Goal: Check status: Check status

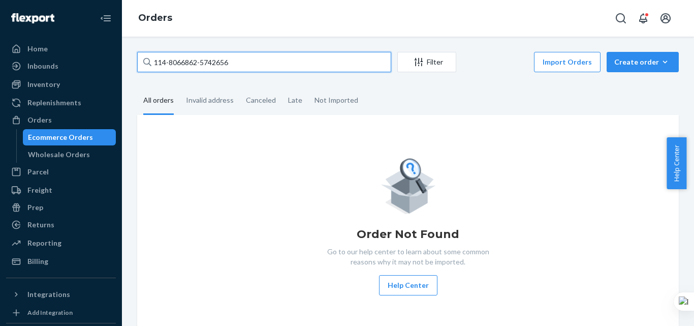
click at [211, 61] on input "114-8066862-5742656" at bounding box center [264, 62] width 254 height 20
paste input "2063584-830981"
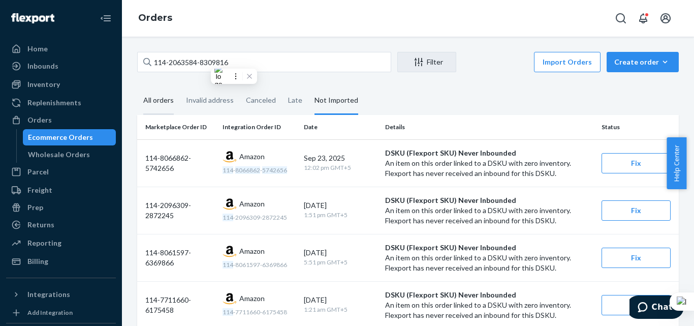
click at [160, 100] on div "All orders" at bounding box center [158, 101] width 30 height 28
click at [137, 87] on input "All orders" at bounding box center [137, 87] width 0 height 0
click at [151, 103] on div "All orders" at bounding box center [158, 101] width 30 height 28
click at [137, 87] on input "All orders" at bounding box center [137, 87] width 0 height 0
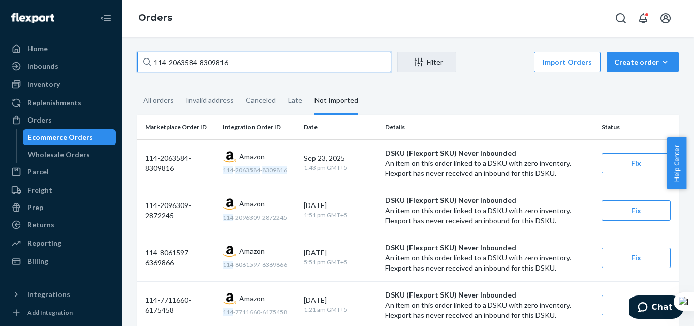
click at [205, 61] on input "114-2063584-8309816" at bounding box center [264, 62] width 254 height 20
paste input "5748957-7589850"
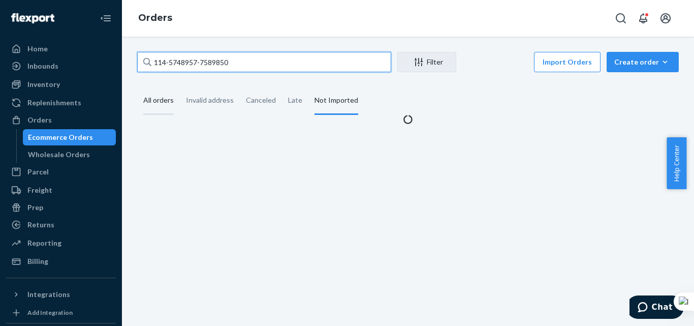
type input "114-5748957-7589850"
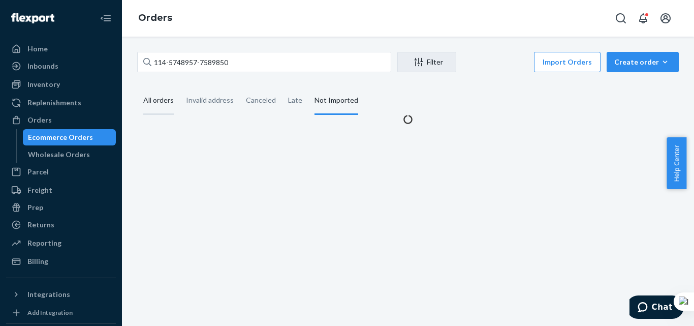
click at [153, 107] on div "All orders" at bounding box center [158, 101] width 30 height 28
click at [137, 87] on input "All orders" at bounding box center [137, 87] width 0 height 0
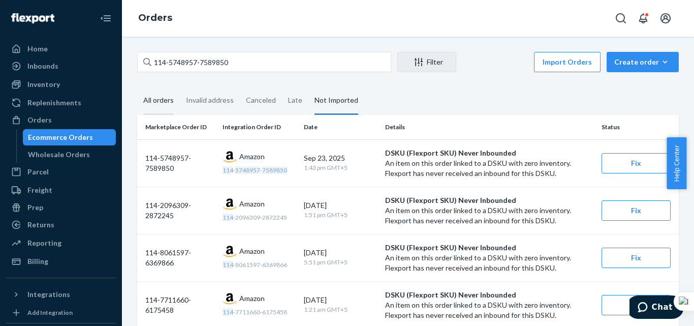
click at [158, 98] on div "All orders" at bounding box center [158, 101] width 30 height 28
click at [137, 87] on input "All orders" at bounding box center [137, 87] width 0 height 0
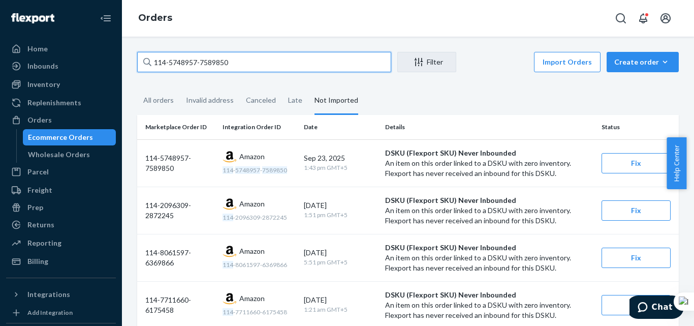
click at [239, 59] on input "114-5748957-7589850" at bounding box center [264, 62] width 254 height 20
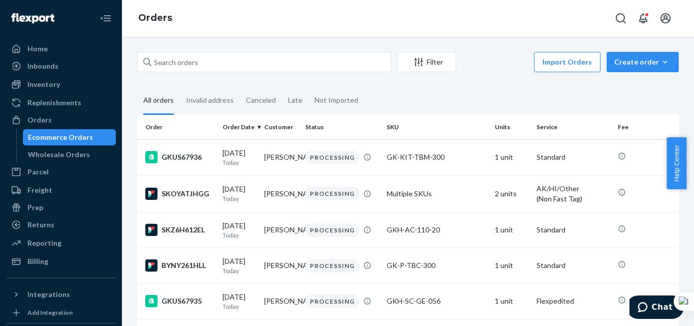
click at [226, 39] on div "Filter Import Orders Create order Ecommerce order Removal order All orders Inva…" at bounding box center [408, 181] width 572 height 289
click at [195, 51] on div "Filter Import Orders Create order Ecommerce order Removal order All orders Inva…" at bounding box center [408, 181] width 572 height 289
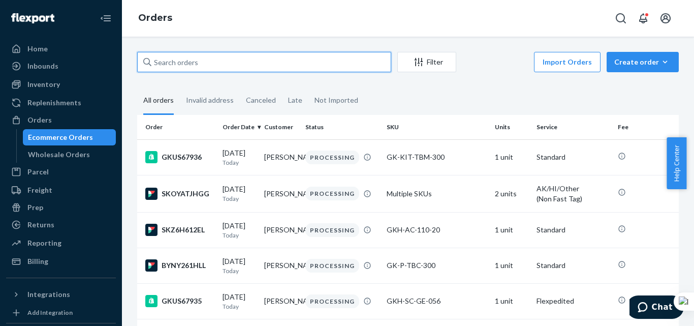
click at [213, 63] on input "text" at bounding box center [264, 62] width 254 height 20
paste input "114-5748957-7589850"
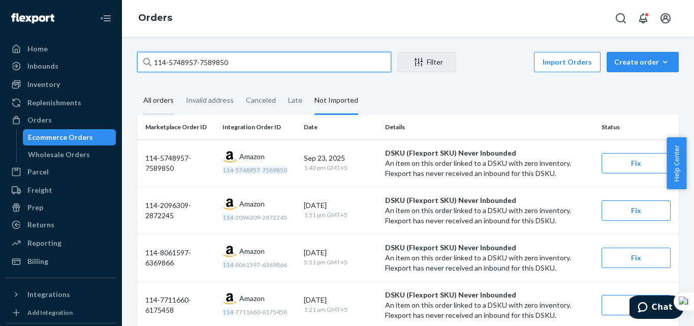
type input "114-5748957-7589850"
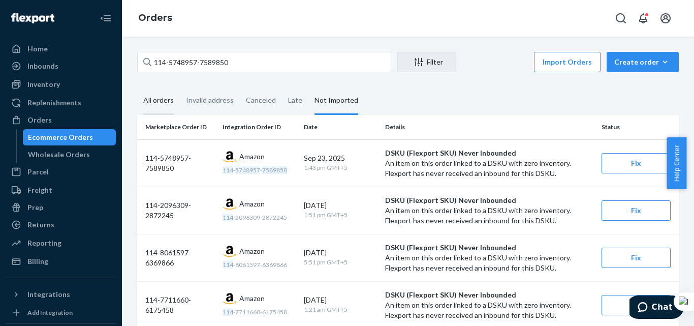
click at [158, 101] on div "All orders" at bounding box center [158, 101] width 30 height 28
click at [137, 87] on input "All orders" at bounding box center [137, 87] width 0 height 0
click at [161, 98] on div "All orders" at bounding box center [158, 101] width 30 height 28
click at [137, 87] on input "All orders" at bounding box center [137, 87] width 0 height 0
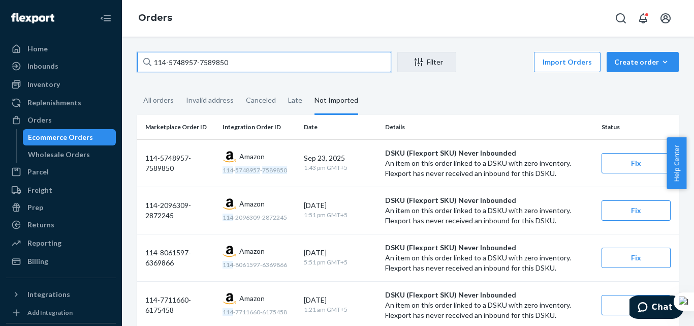
click at [243, 56] on input "114-5748957-7589850" at bounding box center [264, 62] width 254 height 20
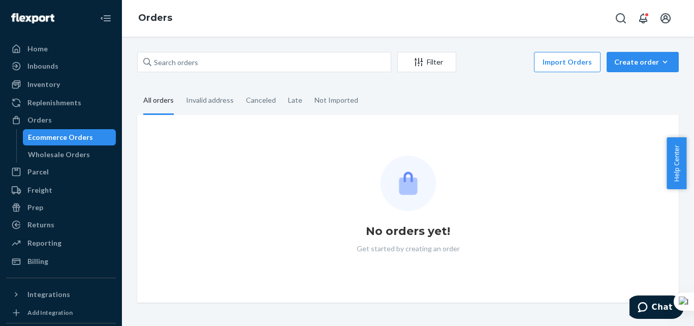
click at [171, 45] on div "Filter Import Orders Create order Ecommerce order Removal order All orders Inva…" at bounding box center [408, 181] width 572 height 289
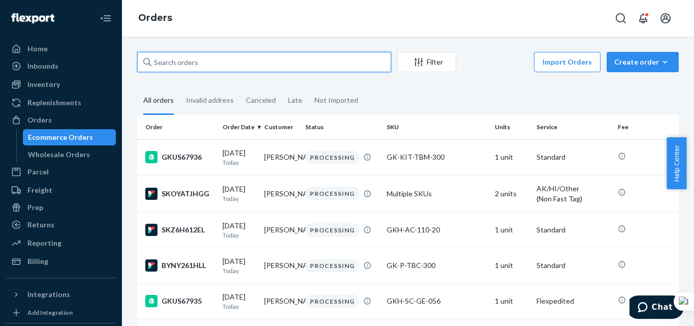
click at [173, 66] on input "text" at bounding box center [264, 62] width 254 height 20
paste input "114-5748957-7589850"
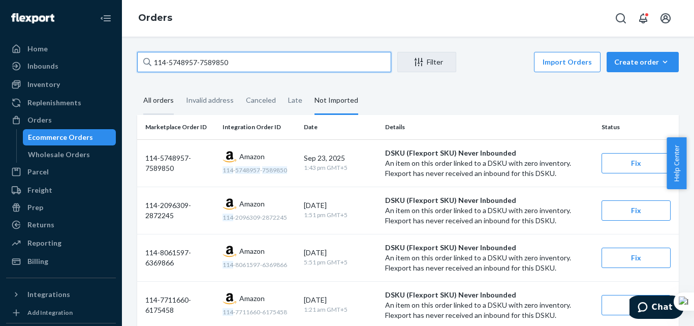
type input "114-5748957-7589850"
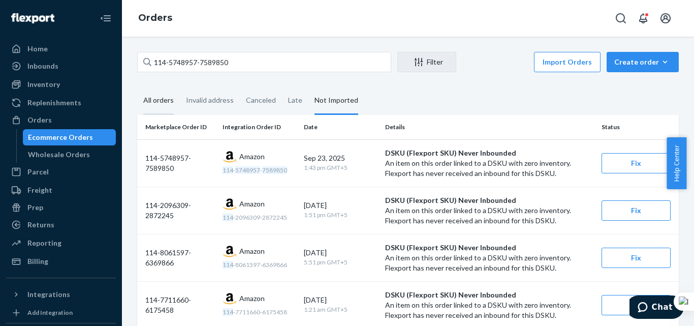
click at [161, 100] on div "All orders" at bounding box center [158, 101] width 30 height 28
click at [137, 87] on input "All orders" at bounding box center [137, 87] width 0 height 0
click at [157, 94] on div "All orders" at bounding box center [158, 101] width 30 height 28
click at [137, 87] on input "All orders" at bounding box center [137, 87] width 0 height 0
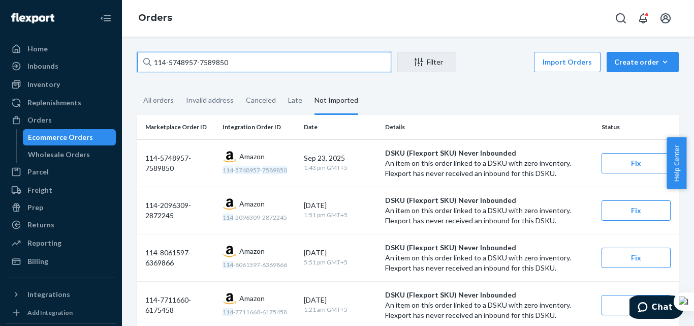
click at [234, 59] on input "114-5748957-7589850" at bounding box center [264, 62] width 254 height 20
click at [235, 59] on input "114-5748957-7589850" at bounding box center [264, 62] width 254 height 20
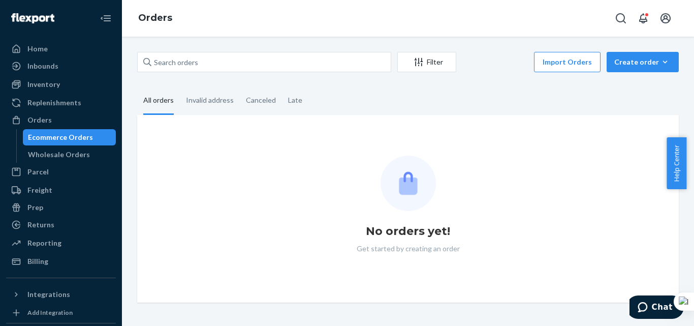
click at [189, 30] on div "Orders" at bounding box center [408, 18] width 572 height 37
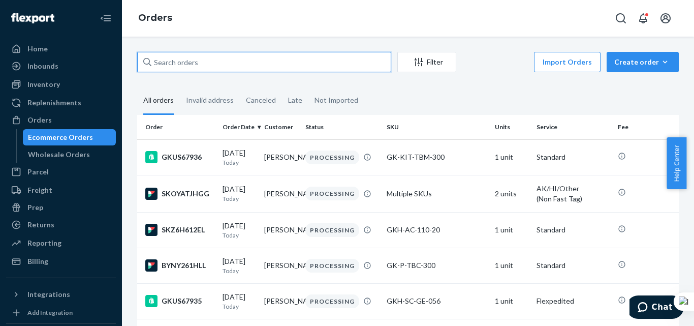
click at [178, 58] on input "text" at bounding box center [264, 62] width 254 height 20
paste input "114-5748957-7589850"
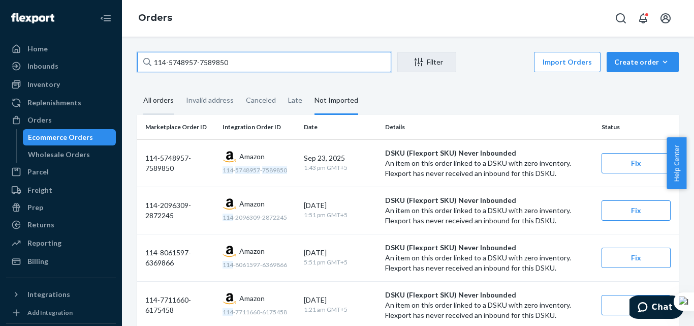
type input "114-5748957-7589850"
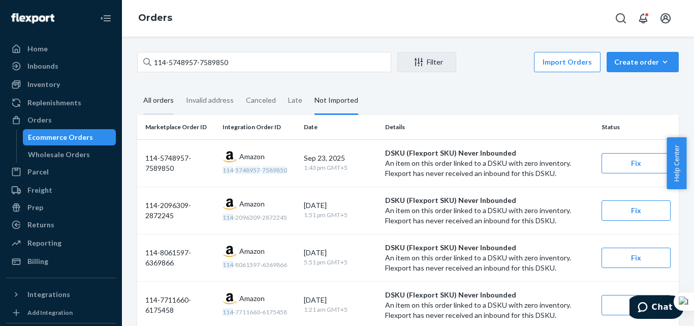
click at [165, 98] on div "All orders" at bounding box center [158, 101] width 30 height 28
click at [137, 87] on input "All orders" at bounding box center [137, 87] width 0 height 0
click at [157, 98] on div "All orders" at bounding box center [158, 101] width 30 height 28
click at [137, 87] on input "All orders" at bounding box center [137, 87] width 0 height 0
click at [145, 104] on div "All orders" at bounding box center [158, 101] width 30 height 28
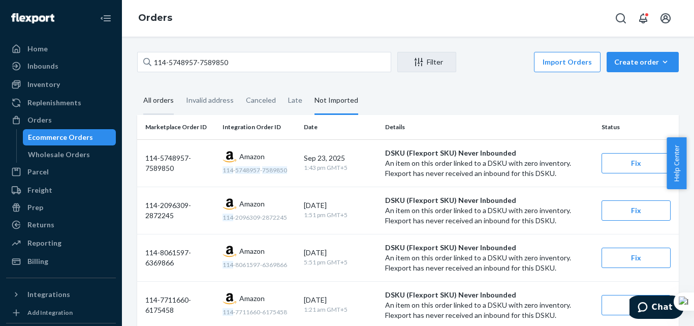
click at [137, 87] on input "All orders" at bounding box center [137, 87] width 0 height 0
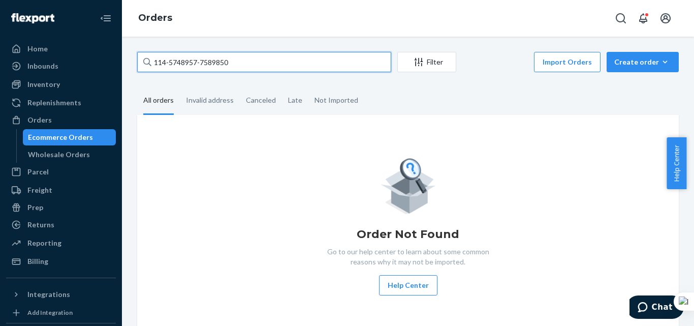
click at [236, 63] on input "114-5748957-7589850" at bounding box center [264, 62] width 254 height 20
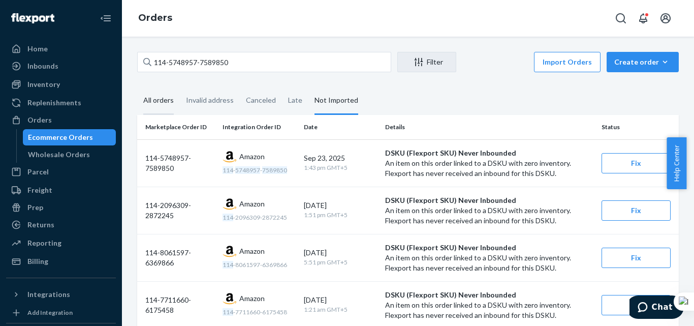
click at [172, 102] on div "All orders" at bounding box center [158, 101] width 30 height 28
click at [137, 87] on input "All orders" at bounding box center [137, 87] width 0 height 0
click at [160, 105] on div "All orders" at bounding box center [158, 101] width 30 height 28
click at [137, 87] on input "All orders" at bounding box center [137, 87] width 0 height 0
click at [160, 105] on div "All orders" at bounding box center [158, 101] width 30 height 28
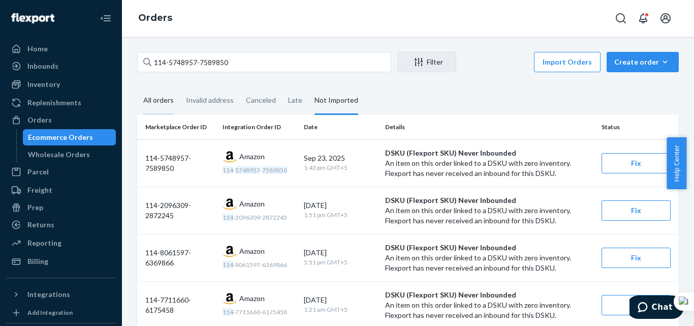
click at [137, 87] on input "All orders" at bounding box center [137, 87] width 0 height 0
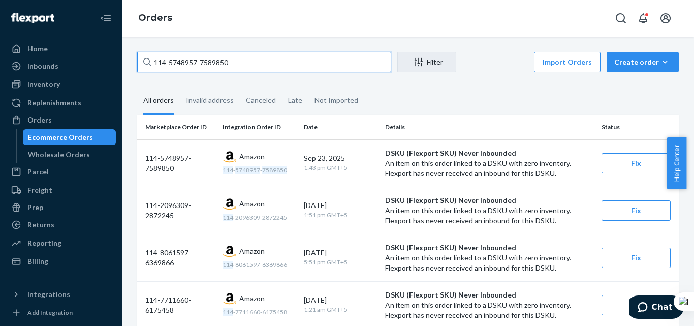
click at [248, 63] on input "114-5748957-7589850" at bounding box center [264, 62] width 254 height 20
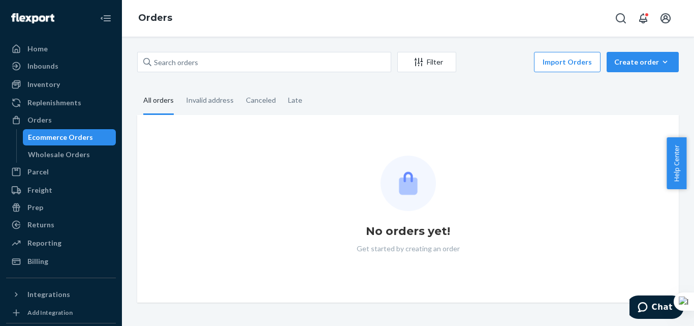
click at [196, 37] on div "Filter Import Orders Create order Ecommerce order Removal order All orders Inva…" at bounding box center [408, 181] width 572 height 289
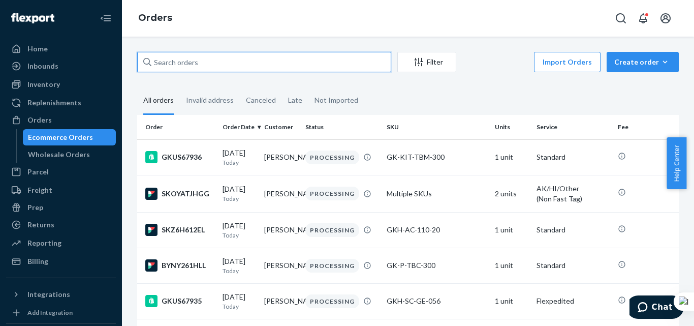
click at [199, 66] on input "text" at bounding box center [264, 62] width 254 height 20
paste input "114-2063584-8309816"
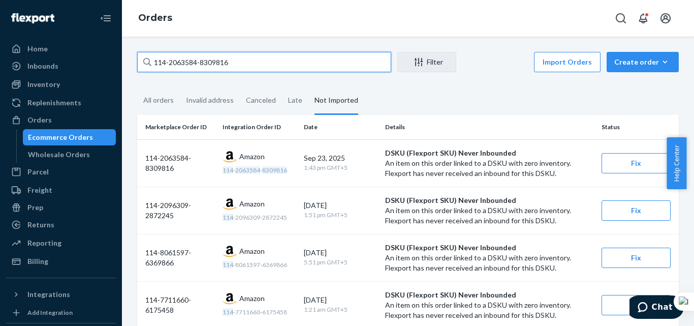
type input "114-2063584-8309816"
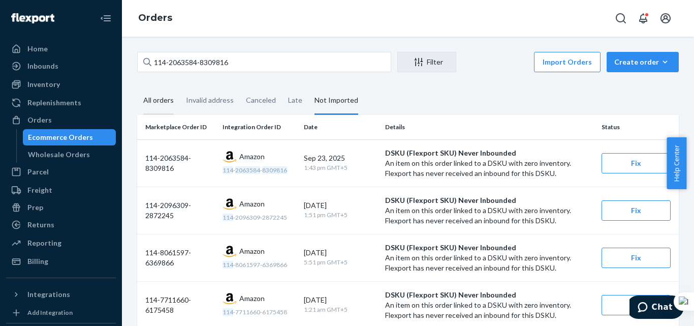
click at [150, 101] on div "All orders" at bounding box center [158, 101] width 30 height 28
click at [137, 87] on input "All orders" at bounding box center [137, 87] width 0 height 0
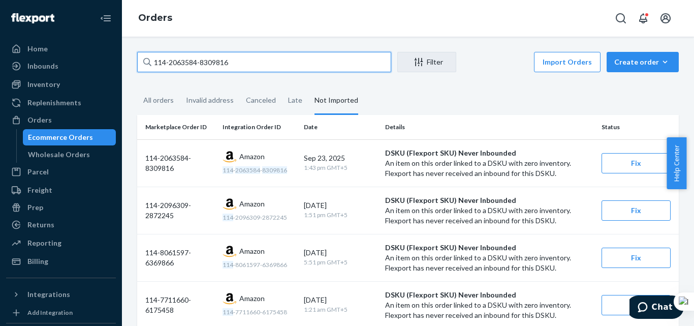
click at [241, 59] on input "114-2063584-8309816" at bounding box center [264, 62] width 254 height 20
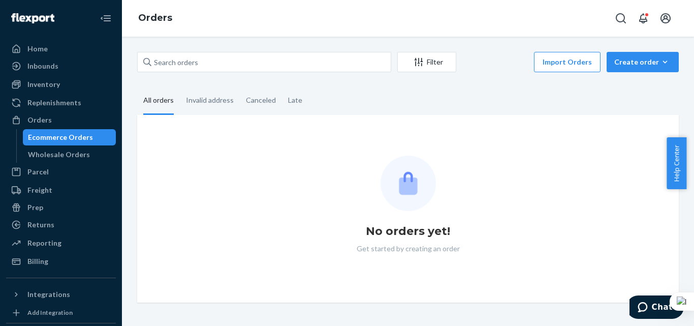
click at [240, 34] on div "Orders" at bounding box center [408, 18] width 572 height 37
